Goal: Find specific page/section: Find specific page/section

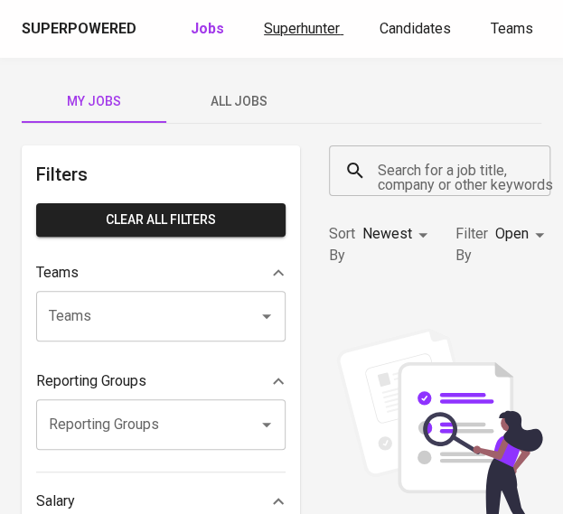
click at [289, 30] on span "Superhunter" at bounding box center [302, 28] width 76 height 17
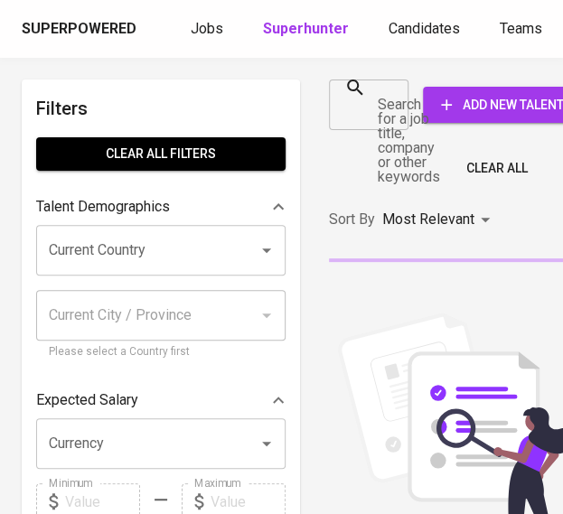
click at [373, 101] on div "Search for a job title, company or other keywords" at bounding box center [369, 105] width 80 height 51
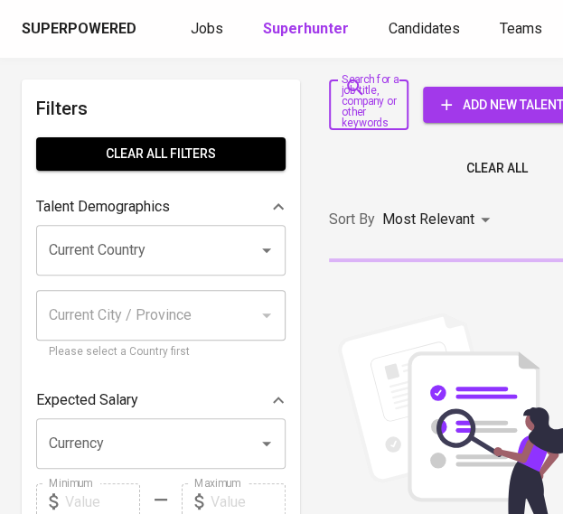
paste input "[PERSON_NAME]"
type input "[PERSON_NAME]"
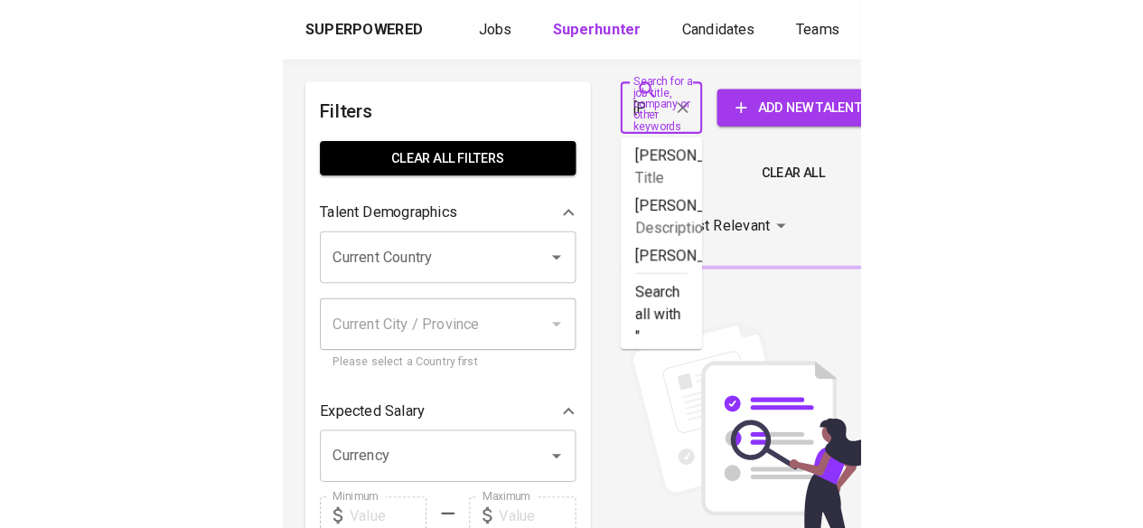
scroll to position [0, 139]
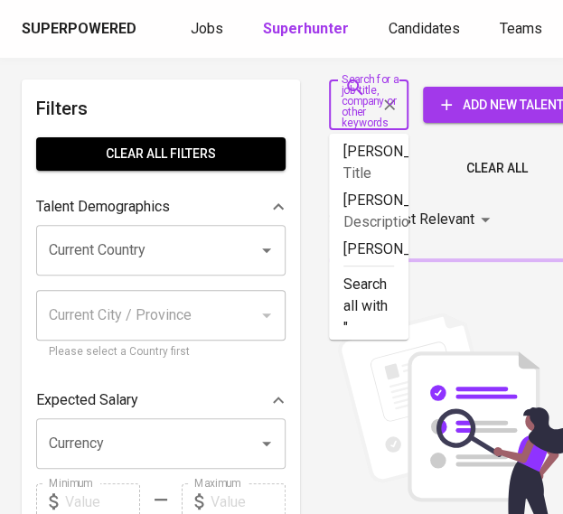
click at [459, 68] on div "Search for a job title, company or other keywords Search for a job title, compa…" at bounding box center [451, 105] width 275 height 80
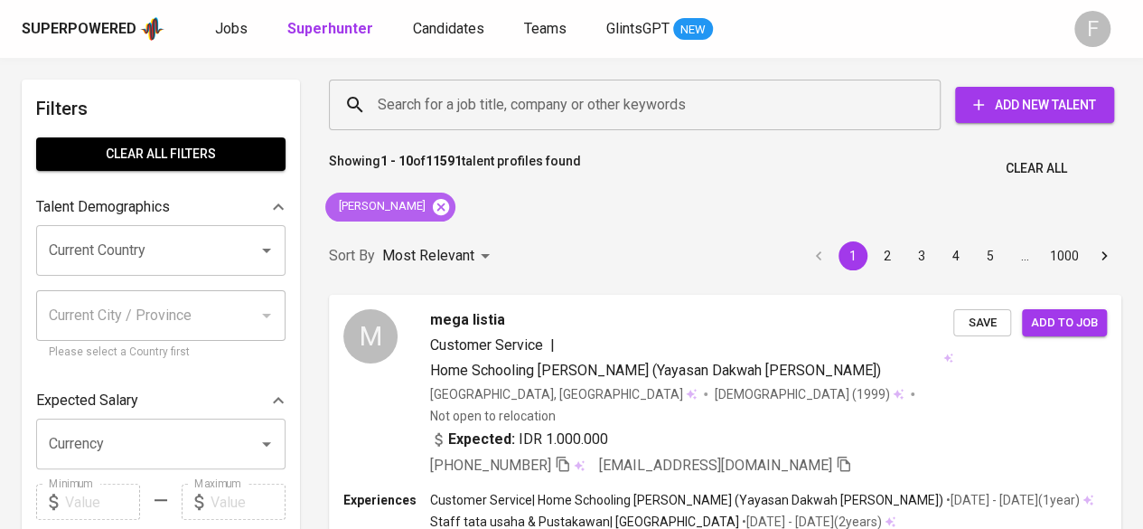
click at [449, 211] on icon at bounding box center [441, 206] width 16 height 16
